Goal: Check status: Check status

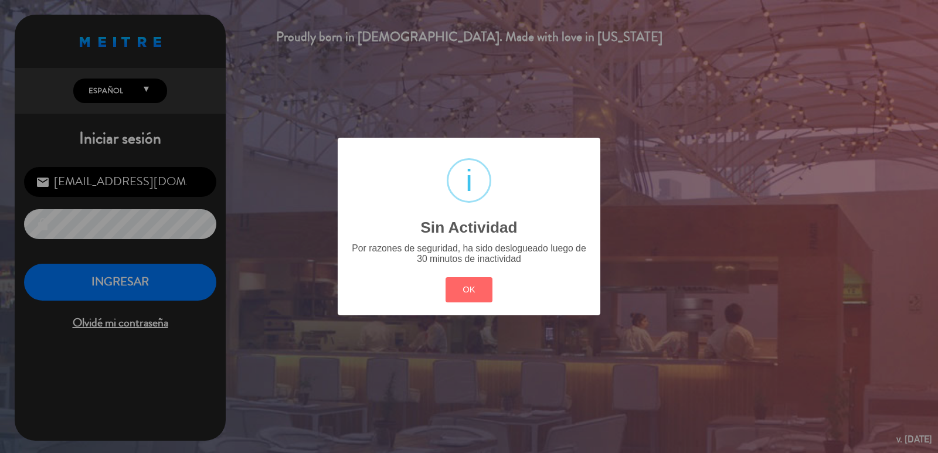
drag, startPoint x: 491, startPoint y: 296, endPoint x: 486, endPoint y: 299, distance: 6.6
click at [491, 296] on button "OK" at bounding box center [470, 289] width 48 height 25
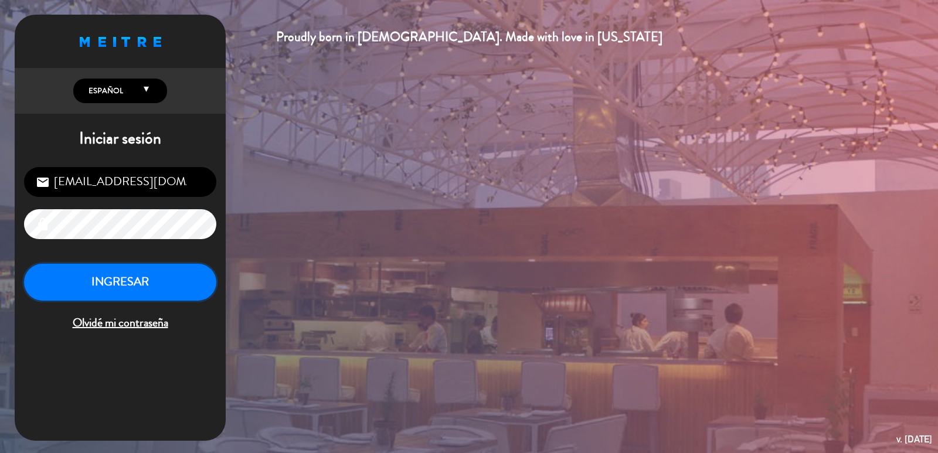
click at [194, 287] on button "INGRESAR" at bounding box center [120, 282] width 192 height 37
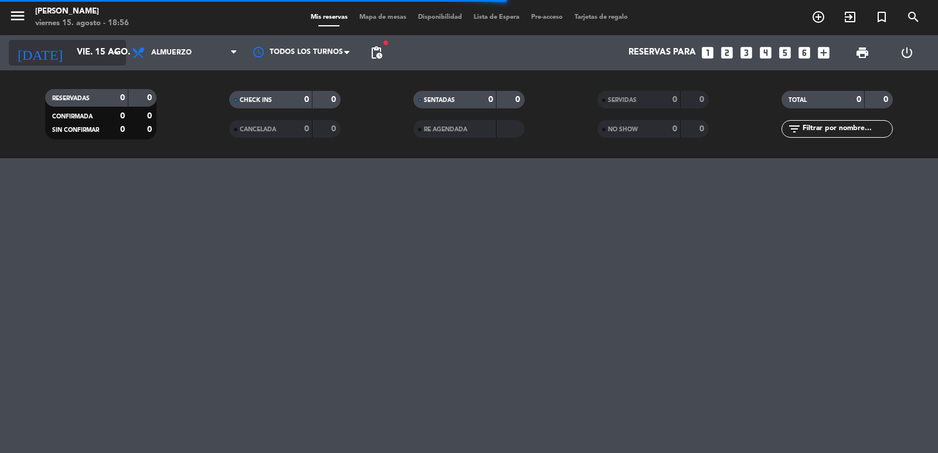
click at [91, 45] on input "vie. 15 ago." at bounding box center [127, 53] width 113 height 22
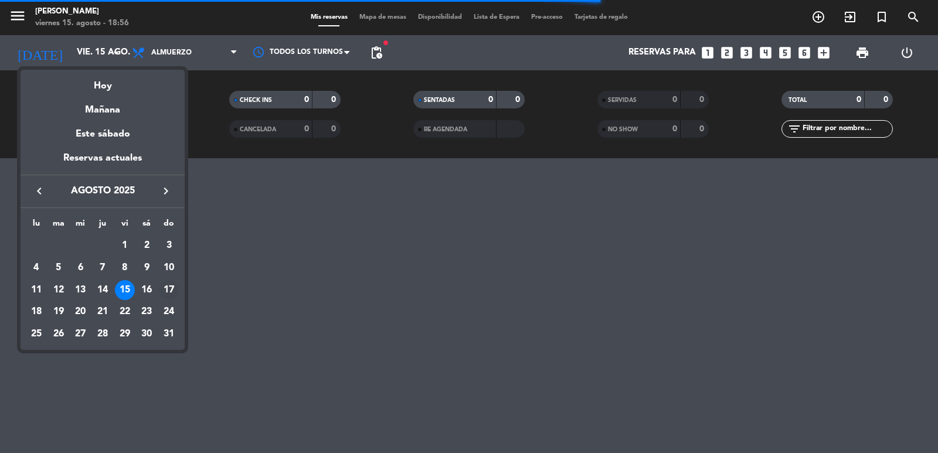
click at [166, 289] on div "17" at bounding box center [169, 290] width 20 height 20
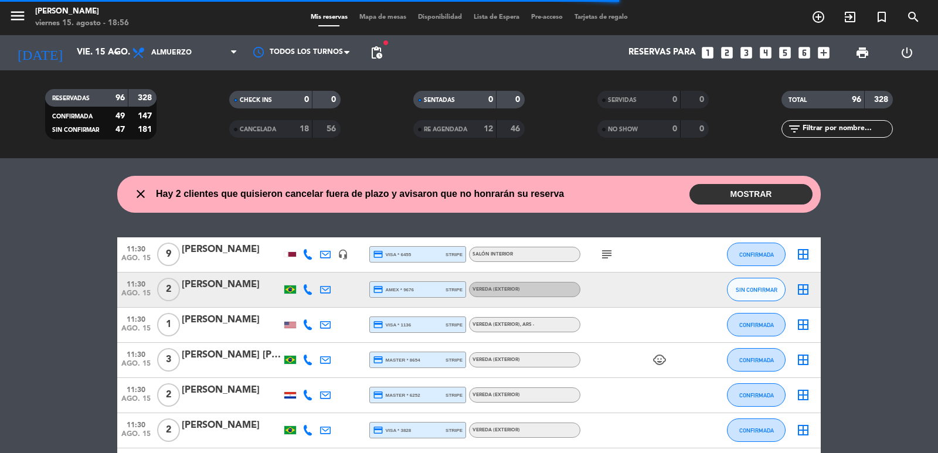
type input "dom. 17 ago."
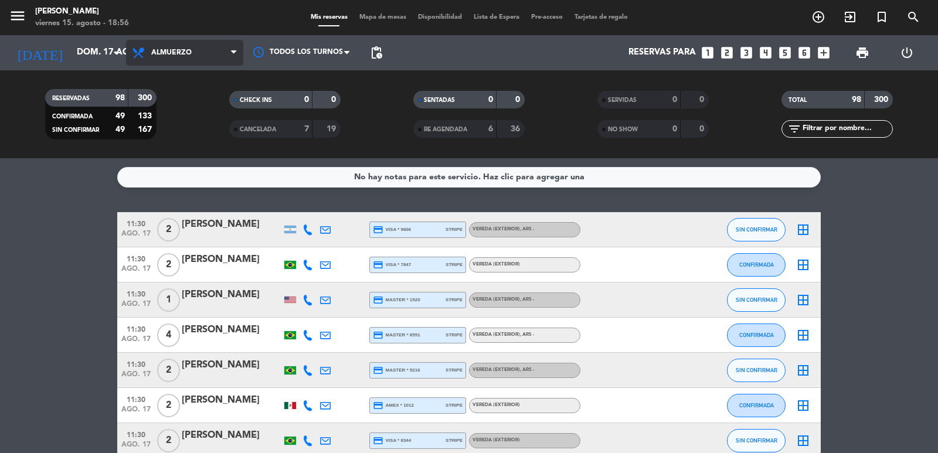
click at [155, 48] on span "Almuerzo" at bounding box center [184, 53] width 117 height 26
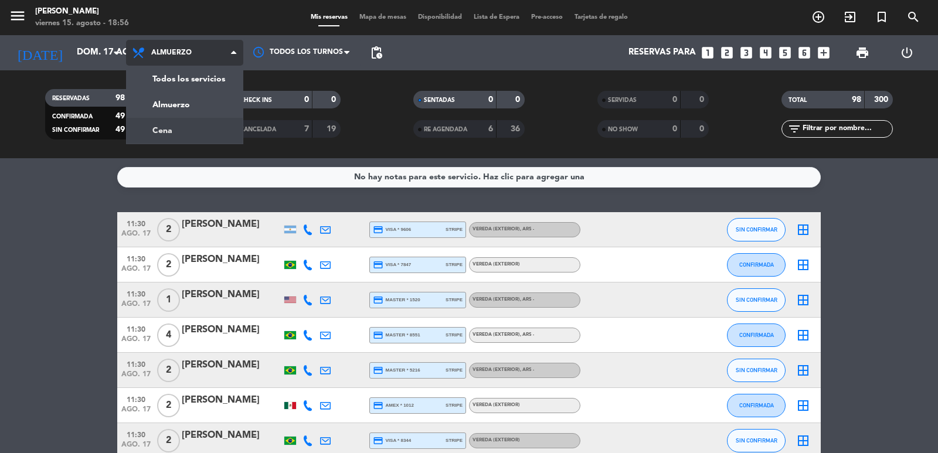
click at [189, 127] on div "menu [PERSON_NAME] 15. [PERSON_NAME] - 18:56 Mis reservas Mapa de mesas Disponi…" at bounding box center [469, 79] width 938 height 158
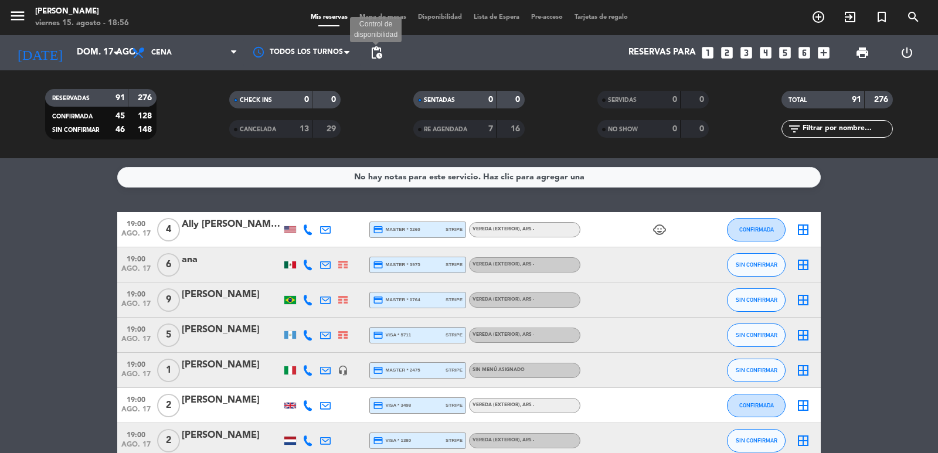
click at [375, 55] on span "pending_actions" at bounding box center [376, 53] width 14 height 14
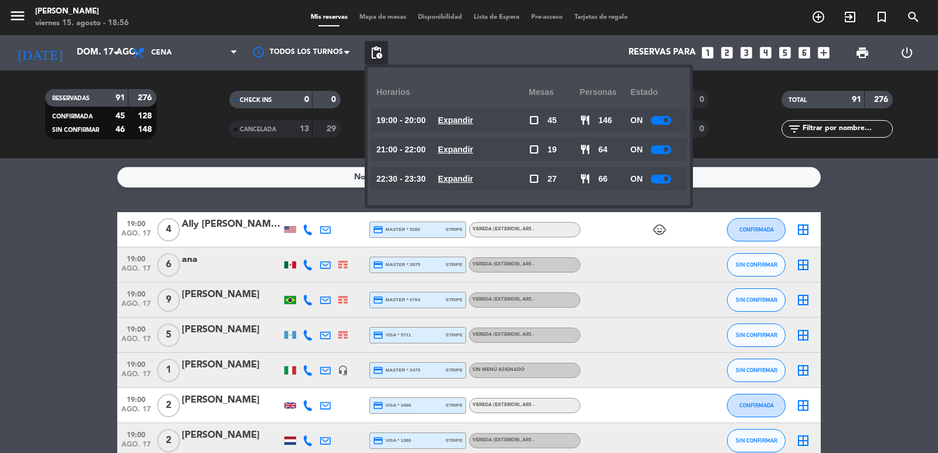
click at [468, 120] on u "Expandir" at bounding box center [455, 120] width 35 height 9
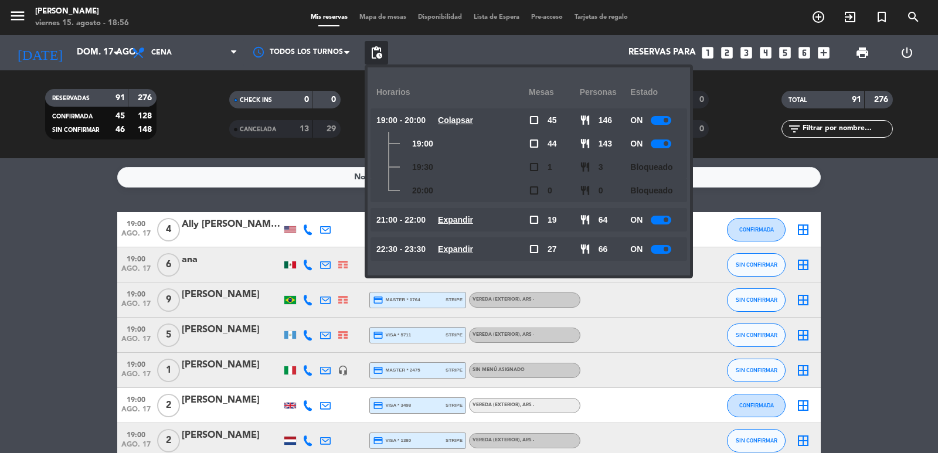
click at [468, 120] on u "Colapsar" at bounding box center [455, 120] width 35 height 9
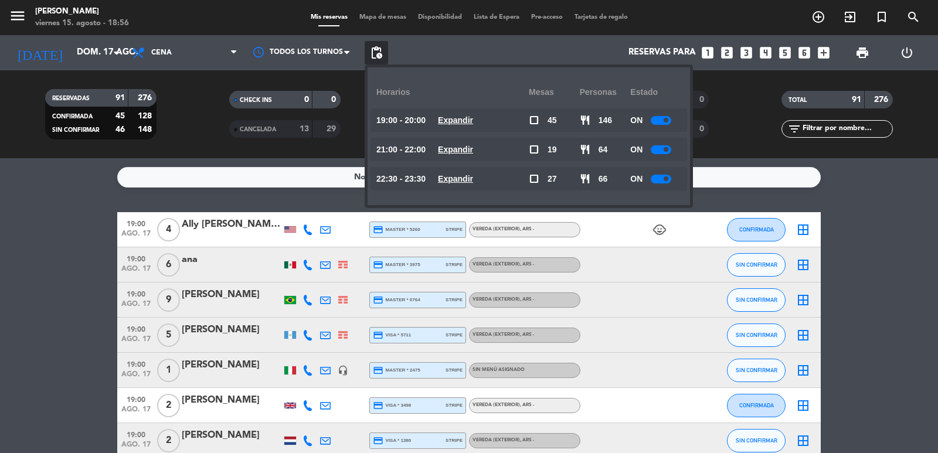
click at [459, 148] on u "Expandir" at bounding box center [455, 149] width 35 height 9
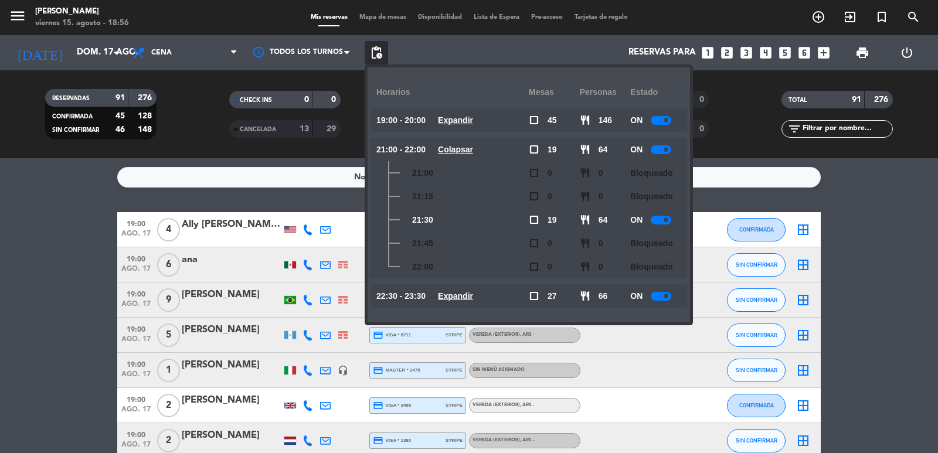
click at [458, 147] on u "Colapsar" at bounding box center [455, 149] width 35 height 9
